Goal: Task Accomplishment & Management: Complete application form

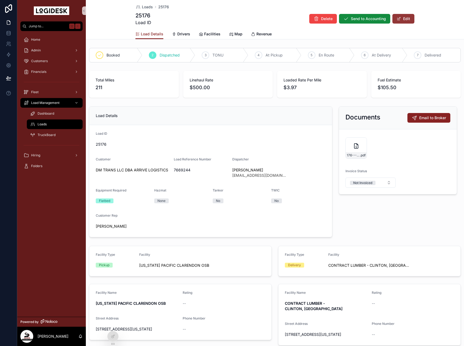
click at [404, 16] on button "Edit" at bounding box center [403, 19] width 22 height 10
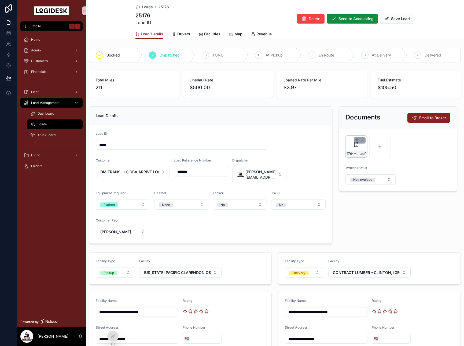
click at [347, 152] on span "176---10-2---ARRIVE---500.00" at bounding box center [353, 154] width 13 height 4
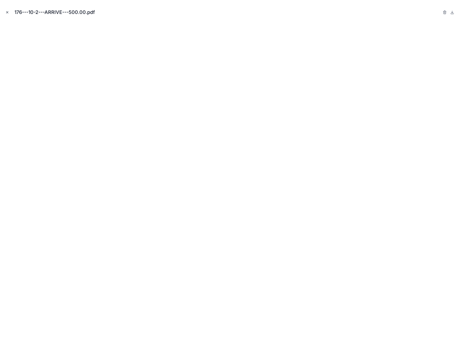
click at [6, 12] on icon "Close modal" at bounding box center [7, 12] width 4 height 4
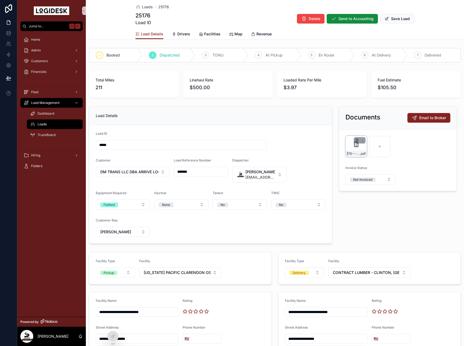
click at [356, 140] on icon "scrollable content" at bounding box center [357, 140] width 4 height 4
click at [369, 131] on icon "scrollable content" at bounding box center [367, 131] width 2 height 2
click at [392, 16] on button "Save Load" at bounding box center [397, 19] width 34 height 10
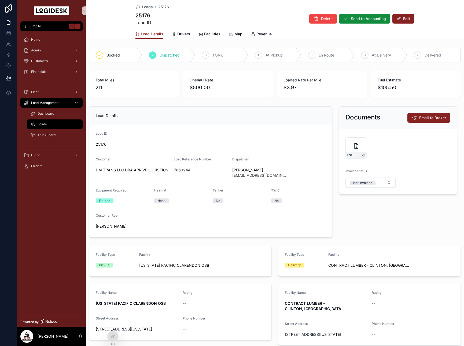
drag, startPoint x: 401, startPoint y: 17, endPoint x: 383, endPoint y: 95, distance: 80.4
click at [401, 17] on button "Edit" at bounding box center [403, 19] width 22 height 10
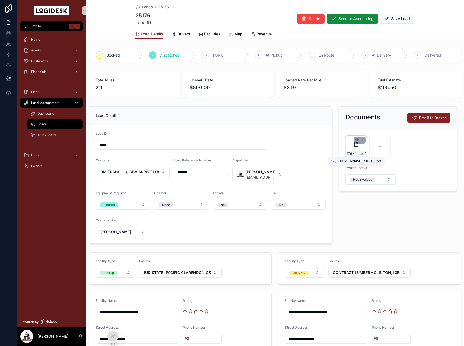
click at [349, 154] on span "176 - 10-2 - ARRIVE - 500.00" at bounding box center [353, 154] width 13 height 4
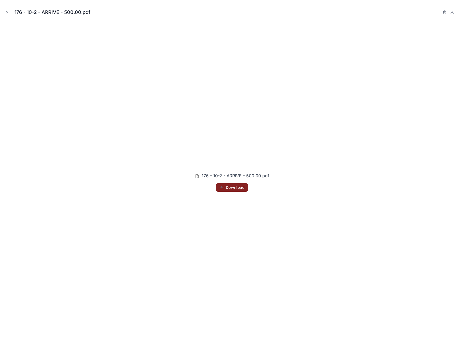
drag, startPoint x: 8, startPoint y: 11, endPoint x: 109, endPoint y: 28, distance: 102.7
click at [8, 11] on icon "Close modal" at bounding box center [7, 12] width 4 height 4
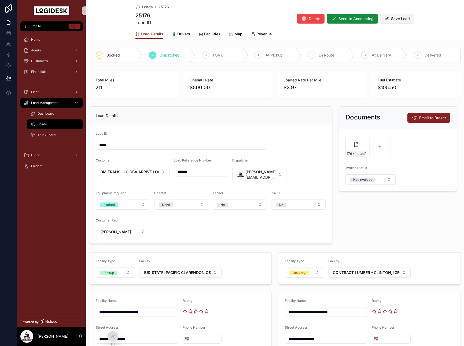
click at [407, 16] on button "Save Load" at bounding box center [397, 19] width 34 height 10
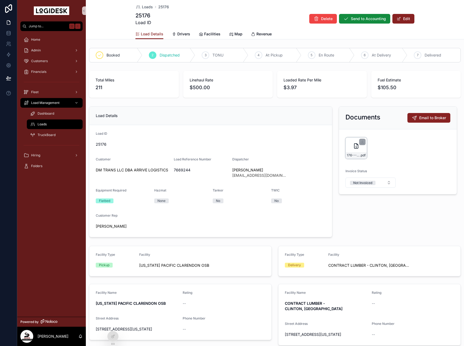
click at [352, 148] on div "176---10-2---ARRIVE---500.00 .pdf" at bounding box center [355, 147] width 21 height 21
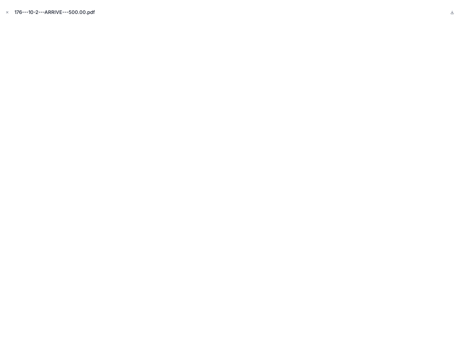
drag, startPoint x: 8, startPoint y: 12, endPoint x: 102, endPoint y: 15, distance: 94.7
click at [8, 12] on icon "Close modal" at bounding box center [7, 13] width 2 height 2
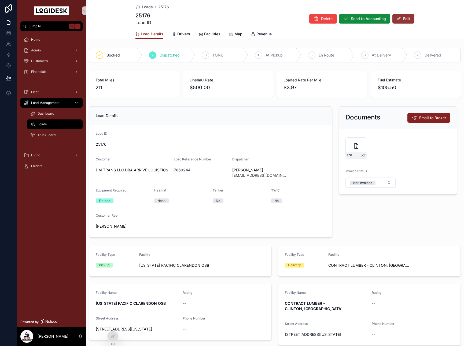
click at [412, 14] on button "Edit" at bounding box center [403, 19] width 22 height 10
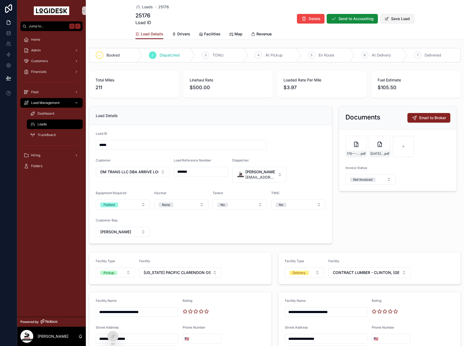
click at [402, 18] on button "Save Load" at bounding box center [397, 19] width 34 height 10
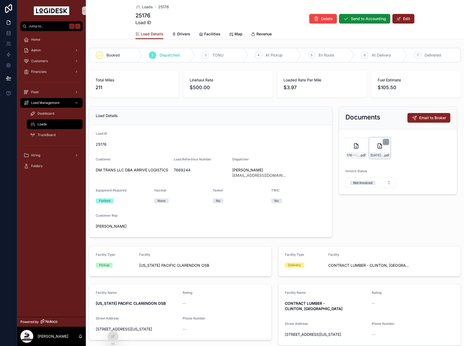
click at [378, 159] on div "[DATE]-ARRIVE-POD-7669244 .pdf" at bounding box center [379, 147] width 21 height 21
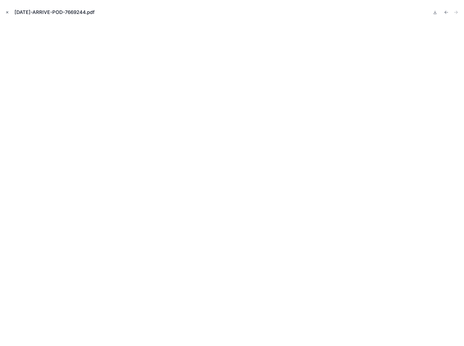
click at [6, 12] on icon "Close modal" at bounding box center [7, 12] width 4 height 4
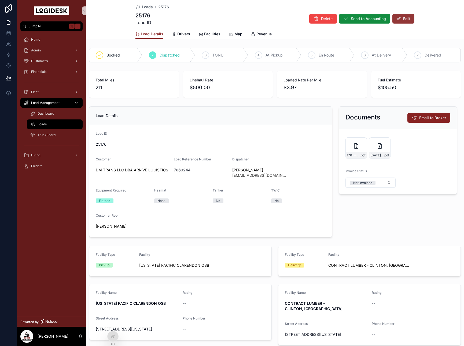
click at [403, 21] on button "Edit" at bounding box center [403, 19] width 22 height 10
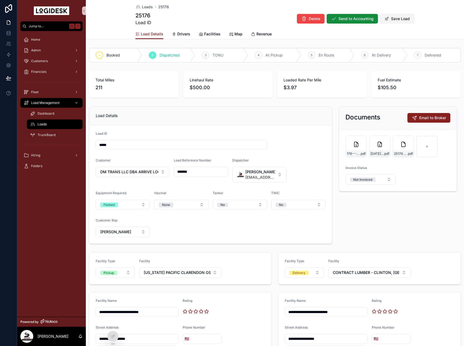
click at [401, 22] on button "Save Load" at bounding box center [397, 19] width 34 height 10
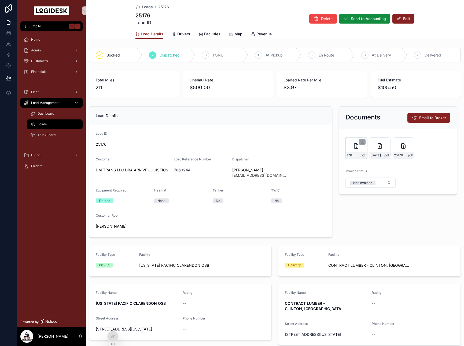
click at [347, 145] on div "176---10-2---ARRIVE---500.00 .pdf" at bounding box center [355, 147] width 21 height 21
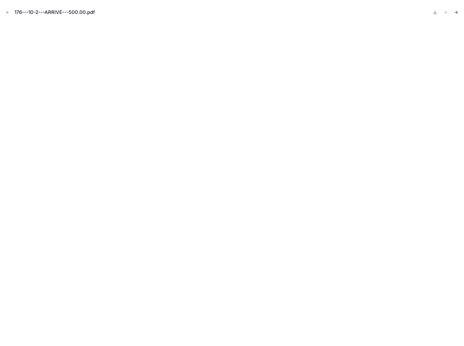
click at [456, 11] on icon "Next file" at bounding box center [456, 11] width 1 height 1
drag, startPoint x: 7, startPoint y: 12, endPoint x: 29, endPoint y: 21, distance: 24.2
click at [7, 12] on icon "Close modal" at bounding box center [7, 12] width 4 height 4
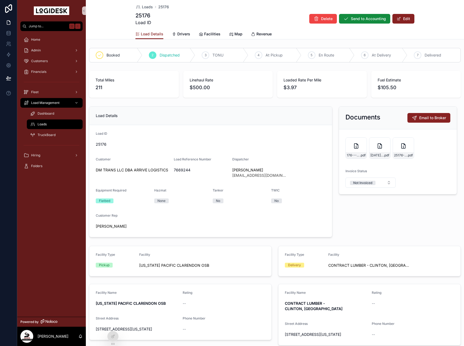
drag, startPoint x: 267, startPoint y: 102, endPoint x: 379, endPoint y: 208, distance: 154.3
click at [379, 208] on div "Documents Email to Broker 176---10-2---ARRIVE---500.00 .pdf [DATE]-ARRIVE-POD-7…" at bounding box center [397, 171] width 125 height 135
click at [419, 115] on button "Email to Broker" at bounding box center [428, 118] width 43 height 10
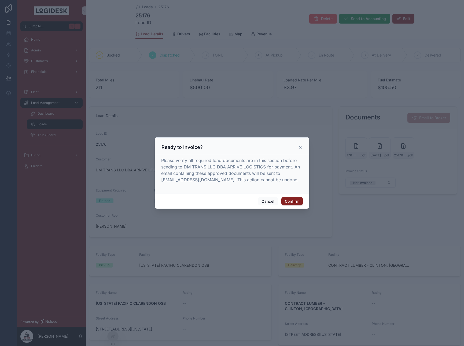
click at [299, 147] on icon at bounding box center [300, 147] width 4 height 4
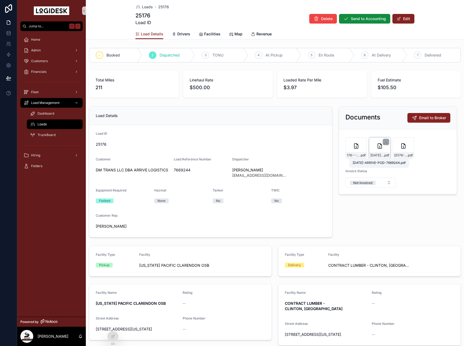
click at [380, 157] on span "[DATE]-ARRIVE-POD-7669244" at bounding box center [376, 155] width 13 height 4
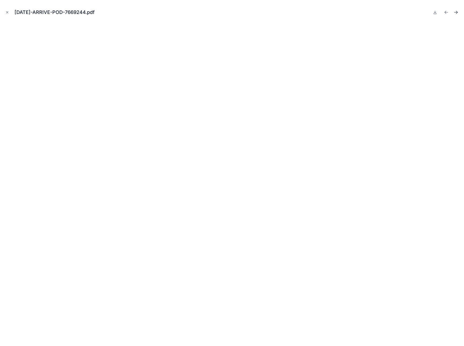
click at [457, 13] on icon "Next file" at bounding box center [455, 12] width 5 height 5
drag, startPoint x: 7, startPoint y: 12, endPoint x: 10, endPoint y: 14, distance: 3.5
click at [7, 12] on icon "Close modal" at bounding box center [7, 13] width 2 height 2
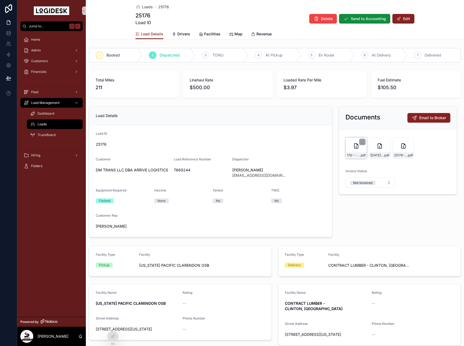
click at [352, 158] on div "176---10-2---ARRIVE---500.00 .pdf" at bounding box center [355, 155] width 21 height 6
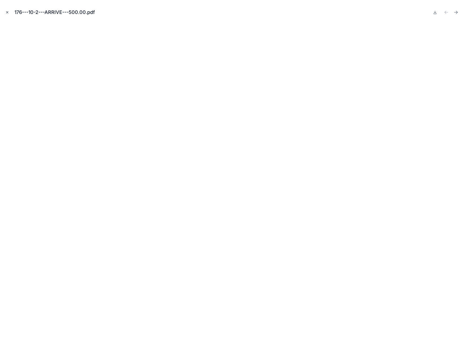
click at [6, 11] on icon "Close modal" at bounding box center [7, 12] width 4 height 4
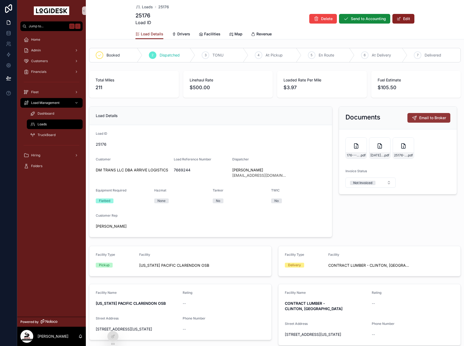
click at [427, 116] on span "Email to Broker" at bounding box center [432, 117] width 27 height 5
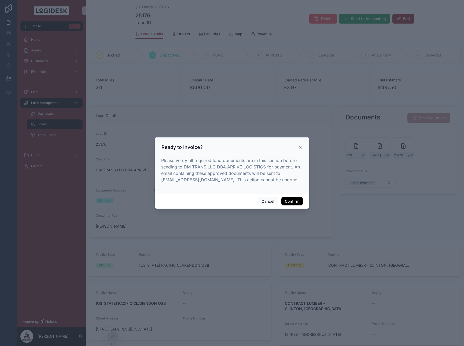
click at [295, 203] on button "Confirm" at bounding box center [291, 201] width 21 height 9
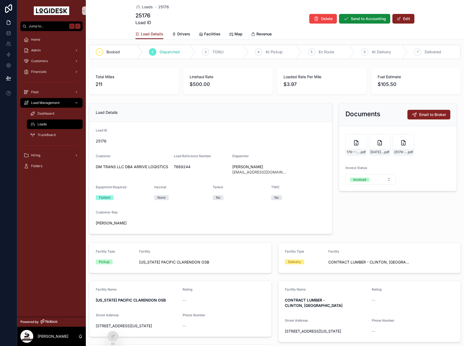
scroll to position [4, 0]
click at [354, 18] on span "Send to Accounting" at bounding box center [368, 18] width 35 height 5
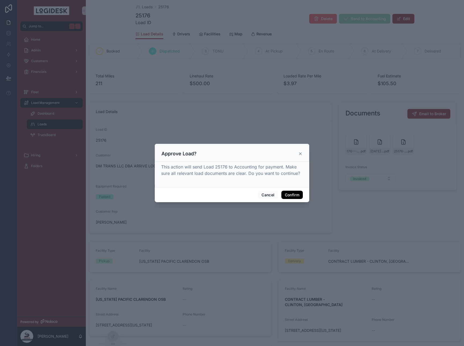
click at [285, 196] on button "Confirm" at bounding box center [291, 195] width 21 height 9
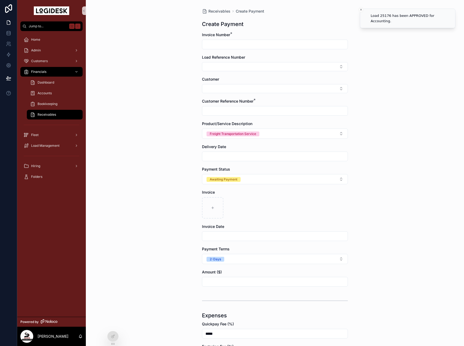
click at [252, 47] on input "scrollable content" at bounding box center [274, 45] width 145 height 8
type input "*****"
click at [263, 67] on button "Select Button" at bounding box center [275, 66] width 146 height 9
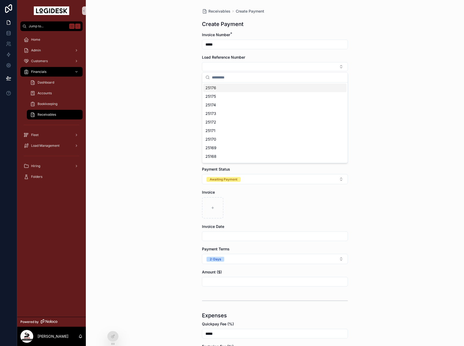
click at [224, 89] on div "25176" at bounding box center [274, 88] width 143 height 9
type input "*******"
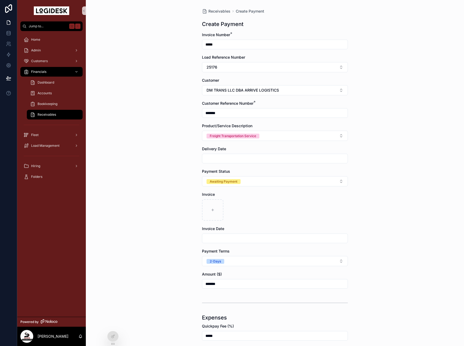
click at [240, 162] on div "scrollable content" at bounding box center [275, 159] width 146 height 10
click at [240, 162] on input "scrollable content" at bounding box center [274, 159] width 145 height 8
click at [267, 169] on button "[DATE]" at bounding box center [274, 172] width 21 height 10
type input "*********"
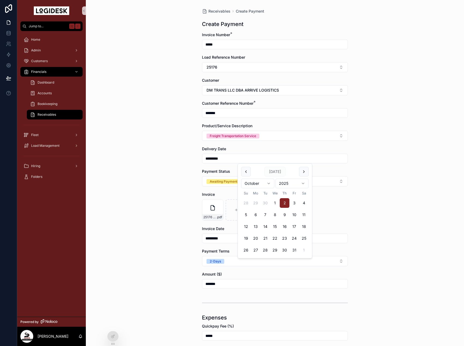
click at [389, 188] on div "Receivables Create Payment Create Payment Invoice Number * ***** Load Reference…" at bounding box center [275, 173] width 378 height 346
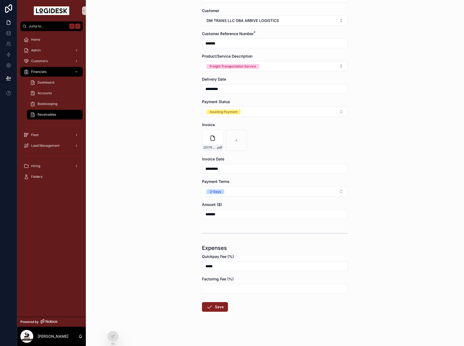
click at [219, 270] on div "*****" at bounding box center [275, 267] width 146 height 10
click at [220, 268] on input "*****" at bounding box center [274, 267] width 145 height 8
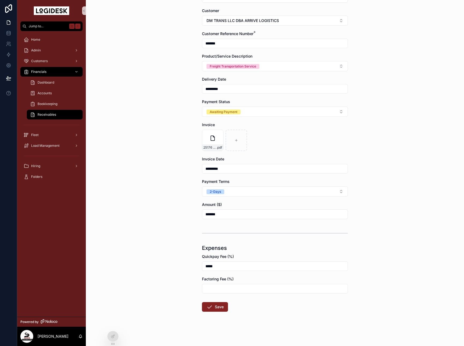
click at [220, 268] on input "*****" at bounding box center [274, 267] width 145 height 8
type input "*****"
click at [214, 307] on button "Save" at bounding box center [215, 307] width 26 height 10
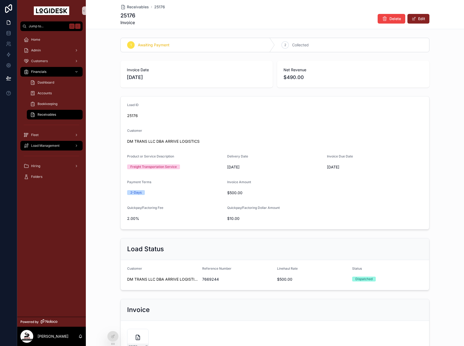
click at [62, 144] on div "Load Management" at bounding box center [52, 145] width 56 height 9
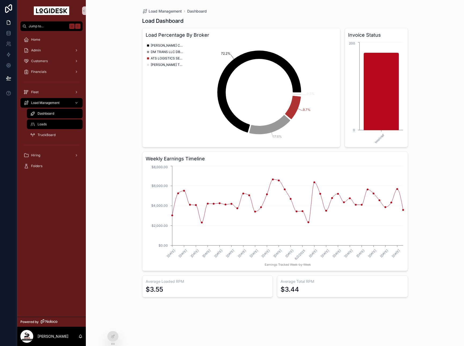
click at [44, 128] on div "Loads" at bounding box center [54, 124] width 49 height 9
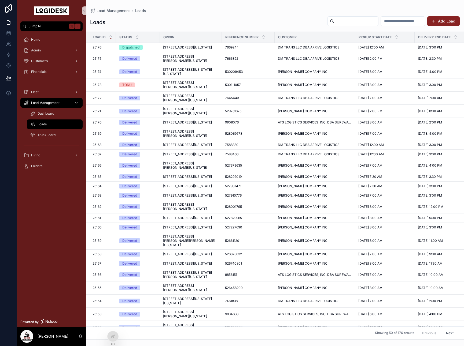
drag, startPoint x: 182, startPoint y: 53, endPoint x: 231, endPoint y: 55, distance: 48.5
click at [182, 50] on span "[STREET_ADDRESS][US_STATE]" at bounding box center [187, 47] width 49 height 4
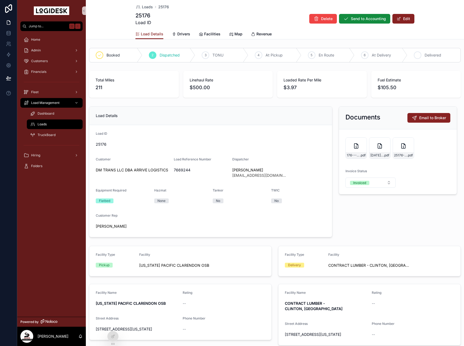
click at [427, 60] on div "7 Delivered" at bounding box center [433, 55] width 53 height 14
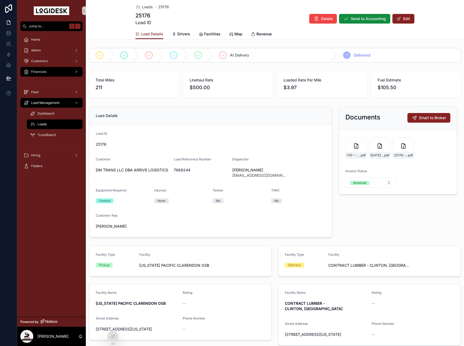
click at [48, 69] on div "Financials" at bounding box center [52, 72] width 56 height 9
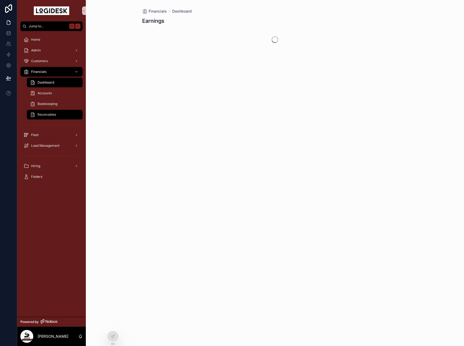
click at [53, 117] on span "Receivables" at bounding box center [47, 115] width 18 height 4
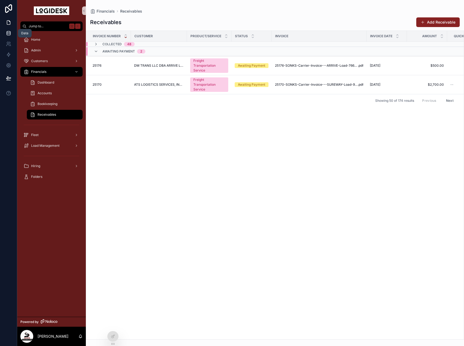
click at [7, 31] on icon at bounding box center [8, 33] width 5 height 5
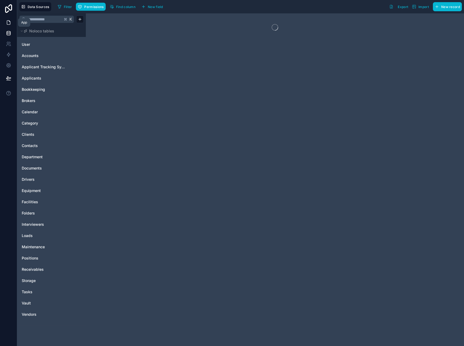
click at [8, 21] on icon at bounding box center [8, 22] width 5 height 5
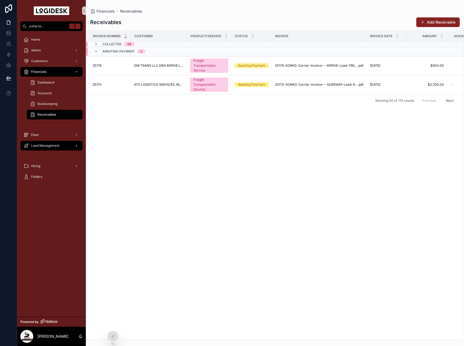
click at [49, 144] on span "Load Management" at bounding box center [45, 146] width 28 height 4
